Goal: Task Accomplishment & Management: Manage account settings

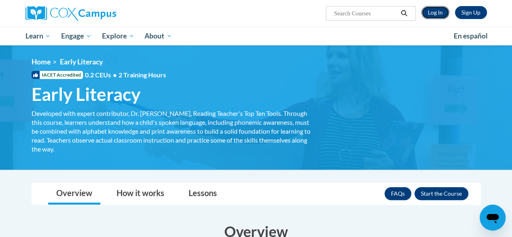
click at [439, 11] on link "Log In" at bounding box center [435, 12] width 28 height 13
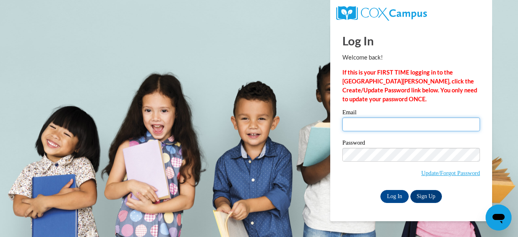
click at [405, 125] on input "Email" at bounding box center [411, 124] width 138 height 14
type input "nicole.penson@doe.k12.ga.us"
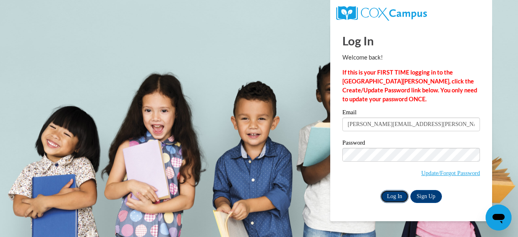
click at [393, 196] on input "Log In" at bounding box center [394, 196] width 28 height 13
